Goal: Task Accomplishment & Management: Use online tool/utility

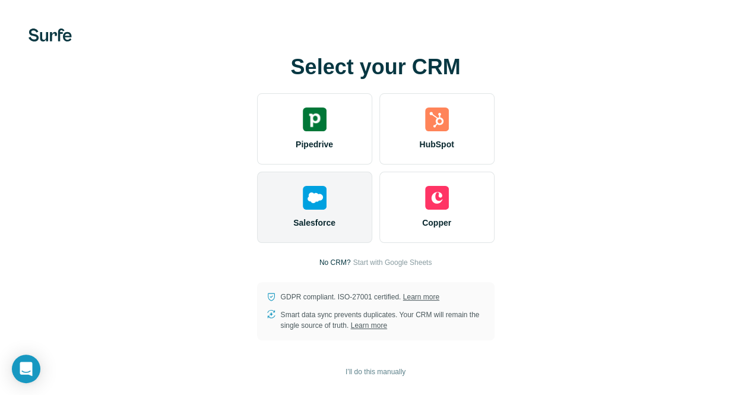
click at [303, 207] on img at bounding box center [315, 198] width 24 height 24
